Goal: Check status: Check status

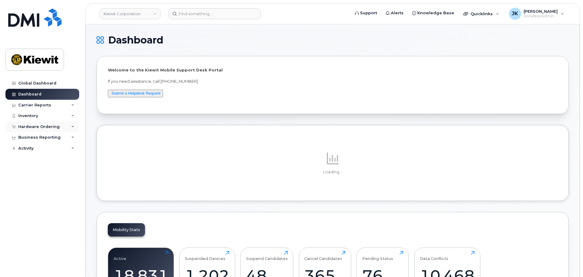
click at [42, 128] on div "Hardware Ordering" at bounding box center [38, 127] width 41 height 5
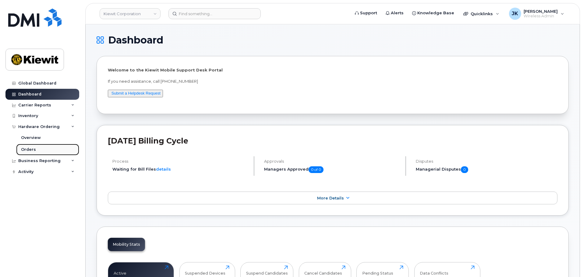
click at [43, 150] on link "Orders" at bounding box center [47, 150] width 63 height 12
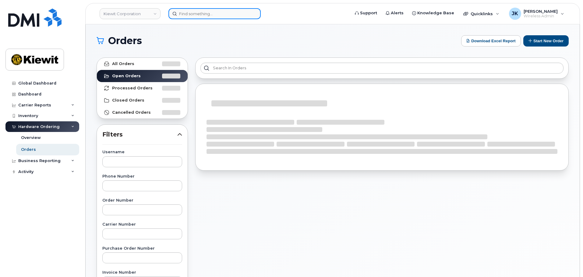
click at [203, 16] on input at bounding box center [214, 13] width 92 height 11
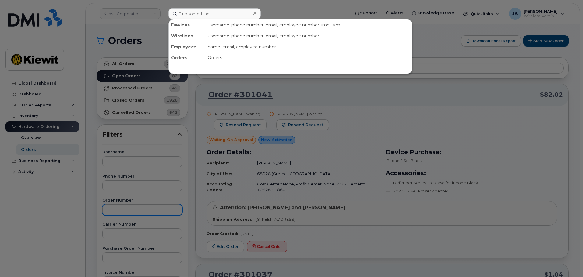
click at [133, 207] on div at bounding box center [291, 138] width 583 height 277
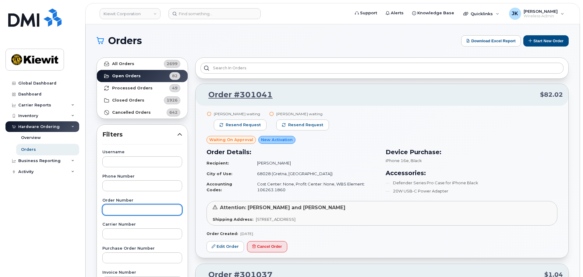
click at [139, 205] on input "text" at bounding box center [142, 210] width 80 height 11
paste input "300943"
type input "300943"
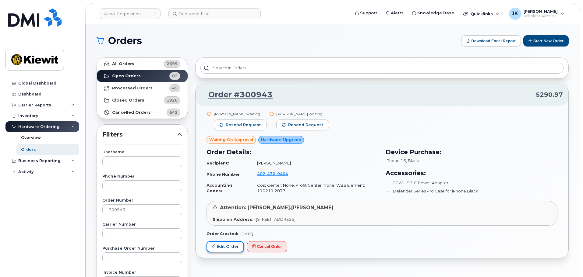
click at [224, 247] on link "Edit Order" at bounding box center [225, 247] width 37 height 11
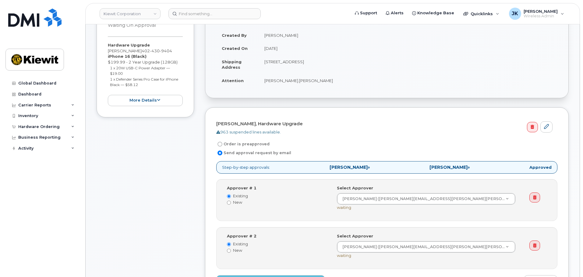
scroll to position [91, 0]
click at [221, 145] on input "Order is preapproved" at bounding box center [219, 144] width 5 height 5
radio input "true"
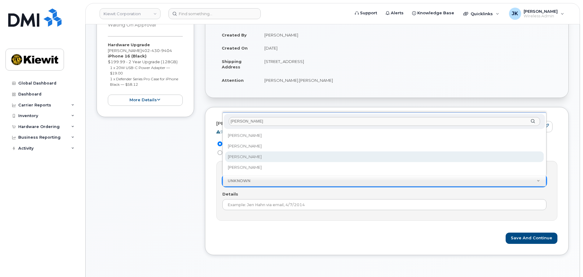
type input "Jennifer"
select select "2149666"
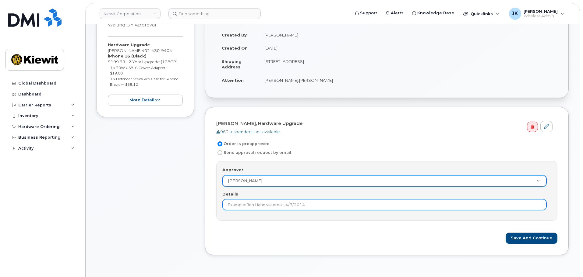
click at [267, 206] on input "Details" at bounding box center [384, 205] width 324 height 11
type input "2nd approval not needed."
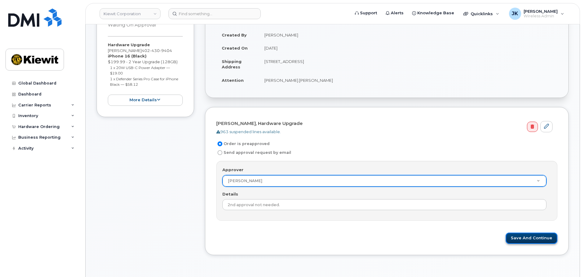
click at [534, 238] on button "Save and Continue" at bounding box center [532, 238] width 52 height 11
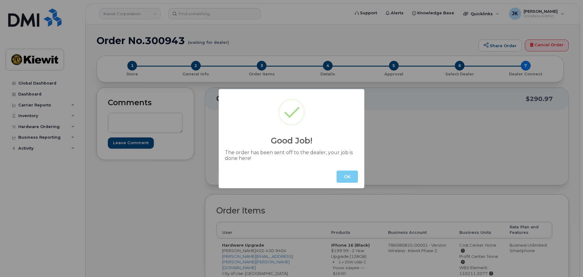
click at [350, 175] on button "OK" at bounding box center [347, 177] width 21 height 12
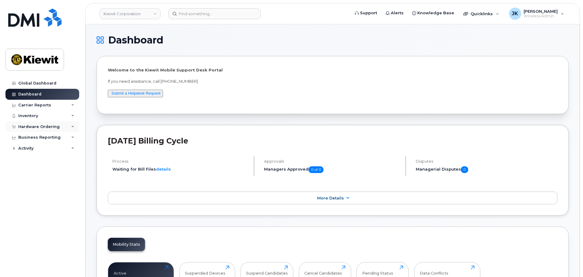
click at [40, 129] on div "Hardware Ordering" at bounding box center [38, 127] width 41 height 5
click at [41, 149] on link "Orders" at bounding box center [47, 150] width 63 height 12
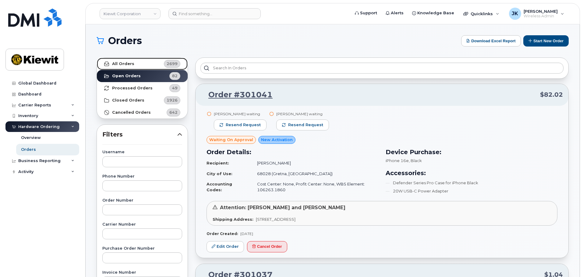
click at [131, 66] on link "All Orders 2699" at bounding box center [142, 64] width 91 height 12
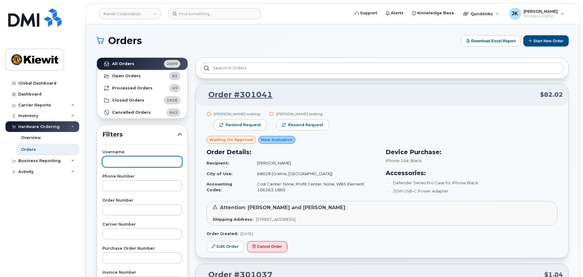
click at [132, 165] on input "text" at bounding box center [142, 162] width 80 height 11
type input "[PERSON_NAME]"
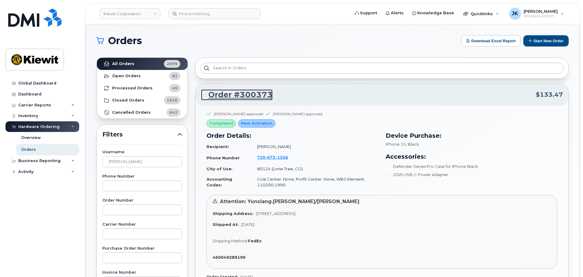
click at [260, 94] on link "Order #300373" at bounding box center [237, 95] width 72 height 11
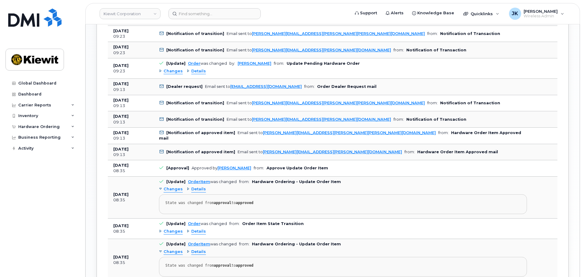
scroll to position [609, 0]
